Goal: Check status: Check status

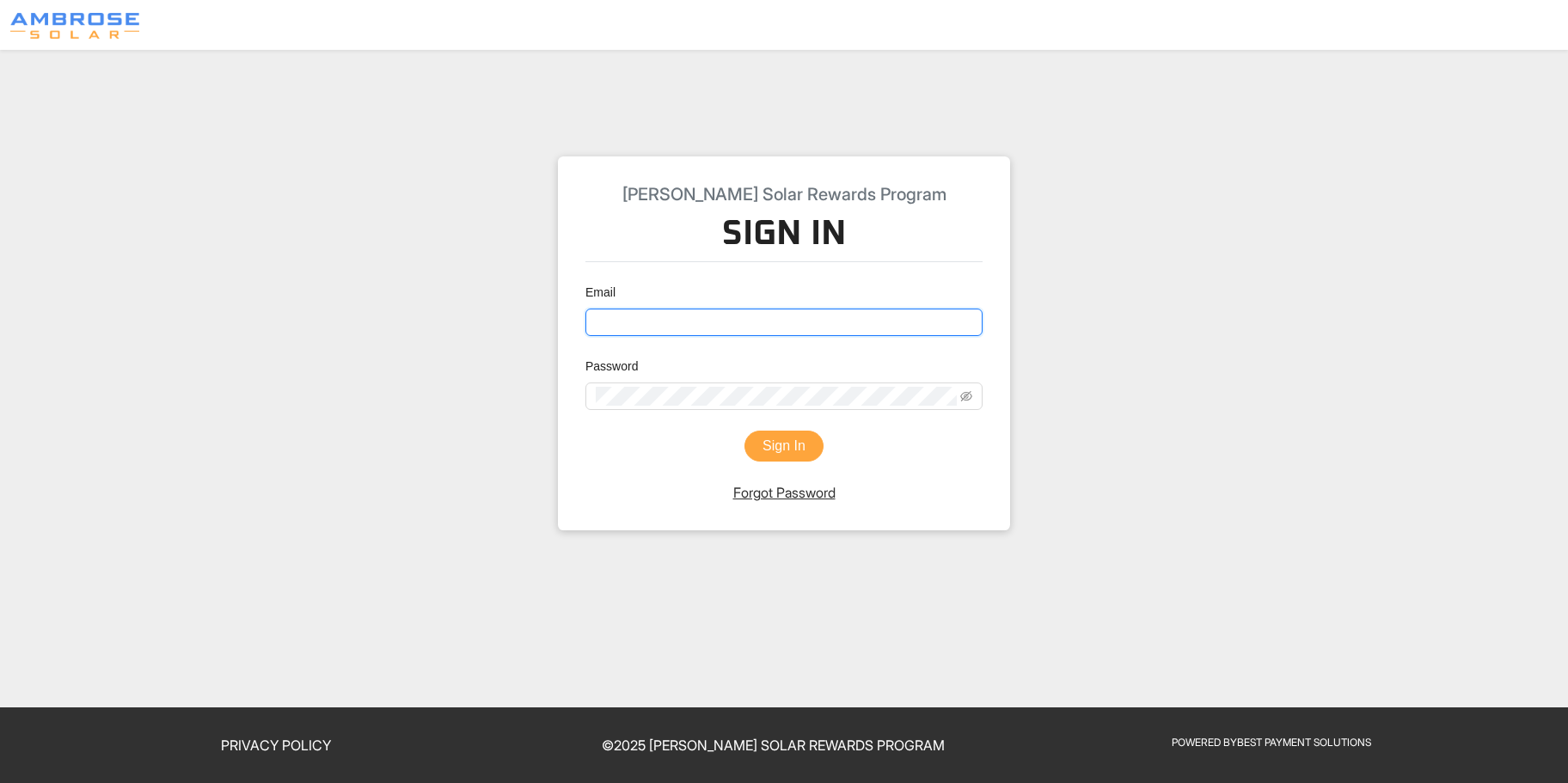
type input "[PERSON_NAME][EMAIL_ADDRESS][DOMAIN_NAME]"
click at [776, 440] on button "Sign In" at bounding box center [784, 446] width 79 height 31
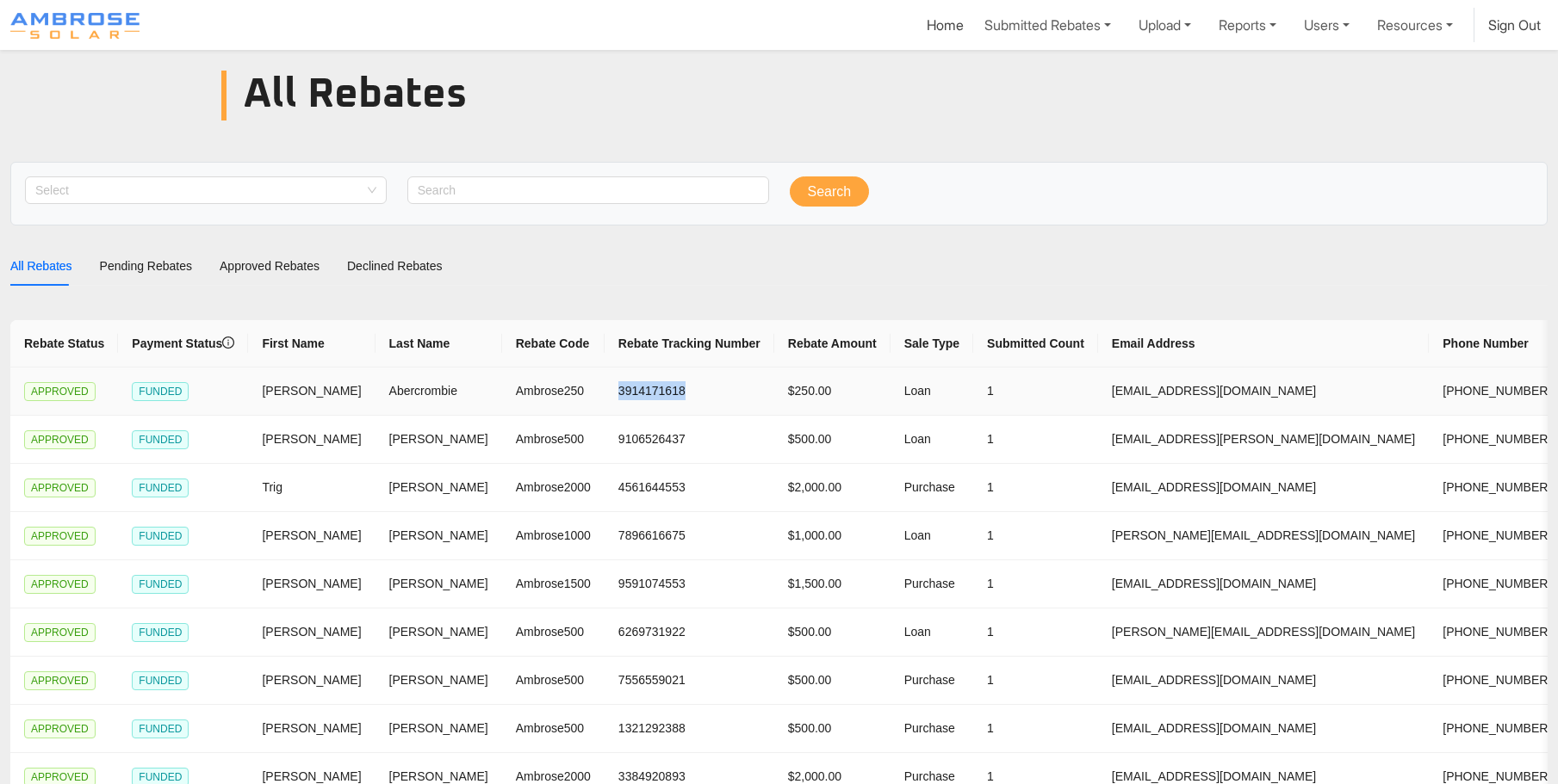
drag, startPoint x: 622, startPoint y: 391, endPoint x: 530, endPoint y: 389, distance: 92.0
click at [605, 389] on td "3914171618" at bounding box center [690, 392] width 170 height 49
copy td "3914171618"
